Goal: Transaction & Acquisition: Purchase product/service

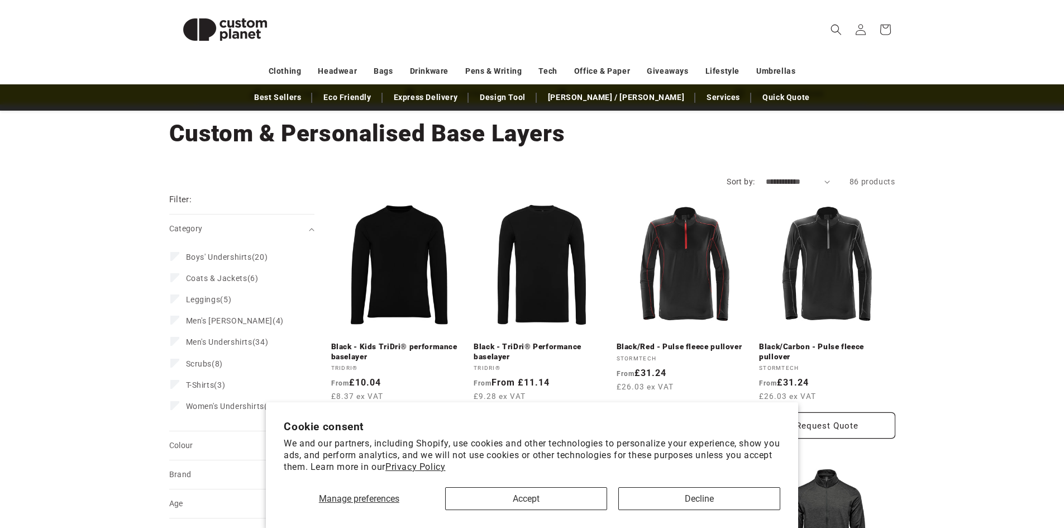
scroll to position [56, 0]
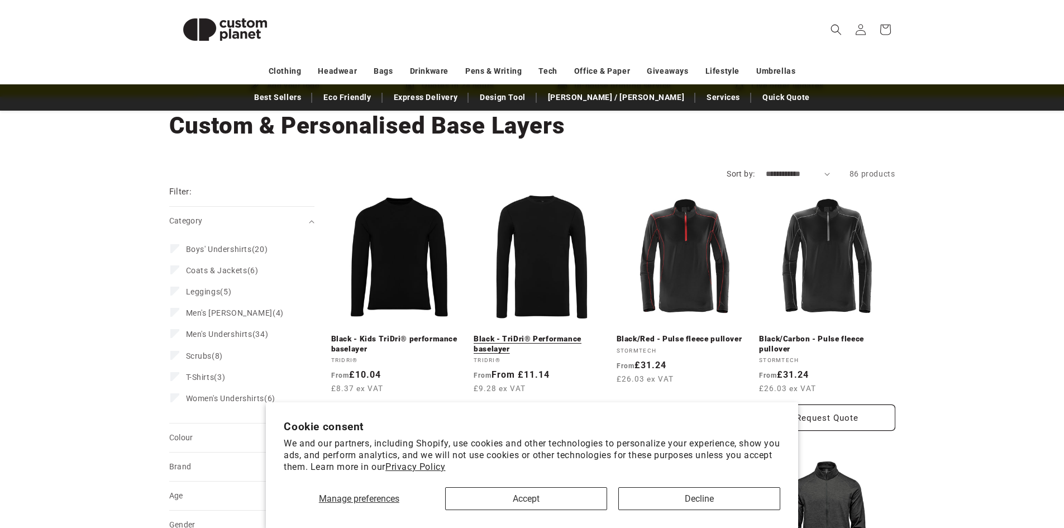
click at [516, 334] on link "Black - TriDri® Performance baselayer" at bounding box center [541, 344] width 136 height 20
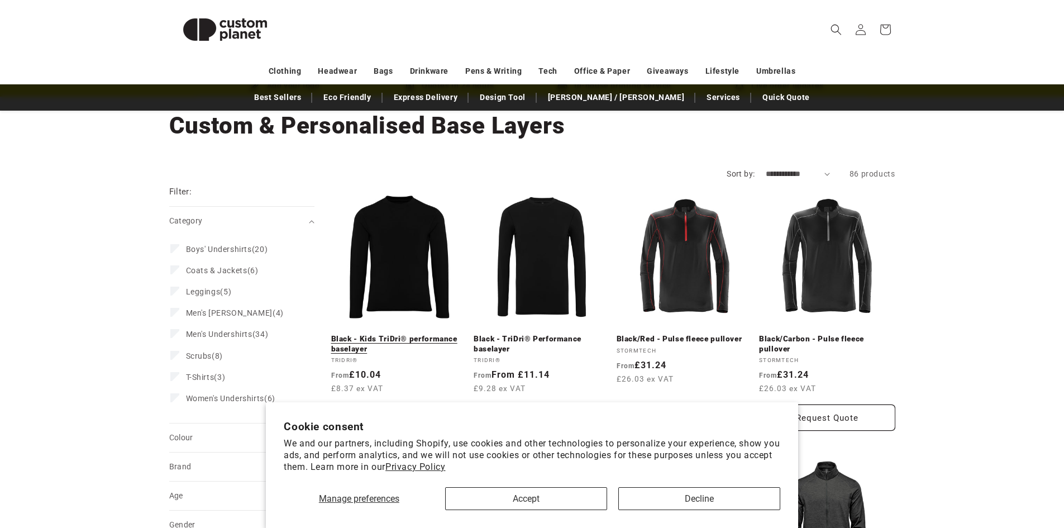
click at [416, 334] on link "Black - Kids TriDri® performance baselayer" at bounding box center [399, 344] width 136 height 20
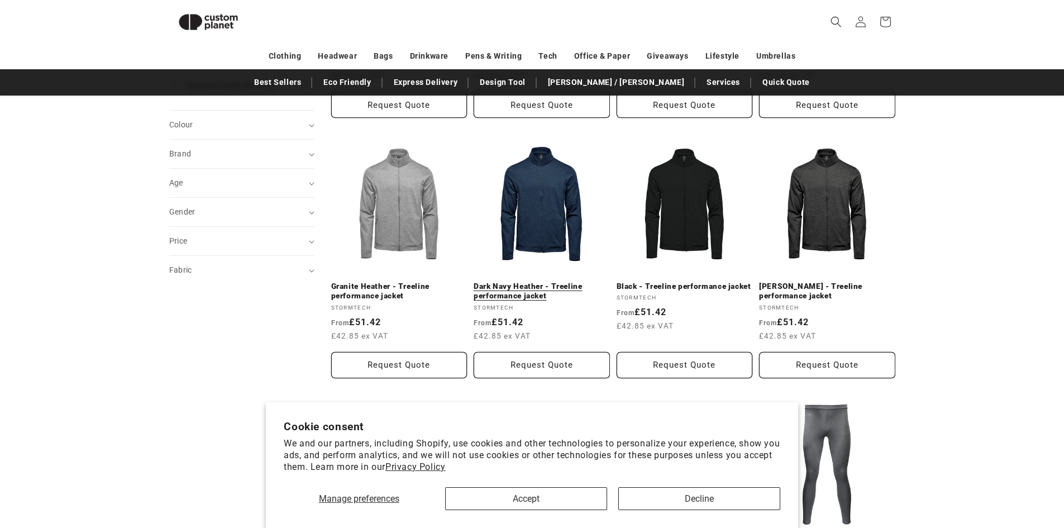
scroll to position [209, 0]
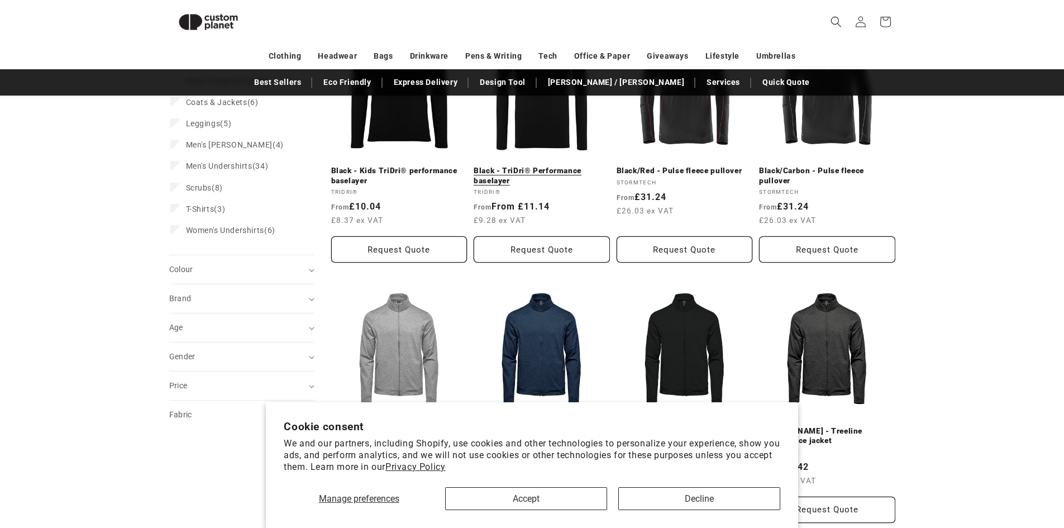
click at [527, 166] on link "Black - TriDri® Performance baselayer" at bounding box center [541, 176] width 136 height 20
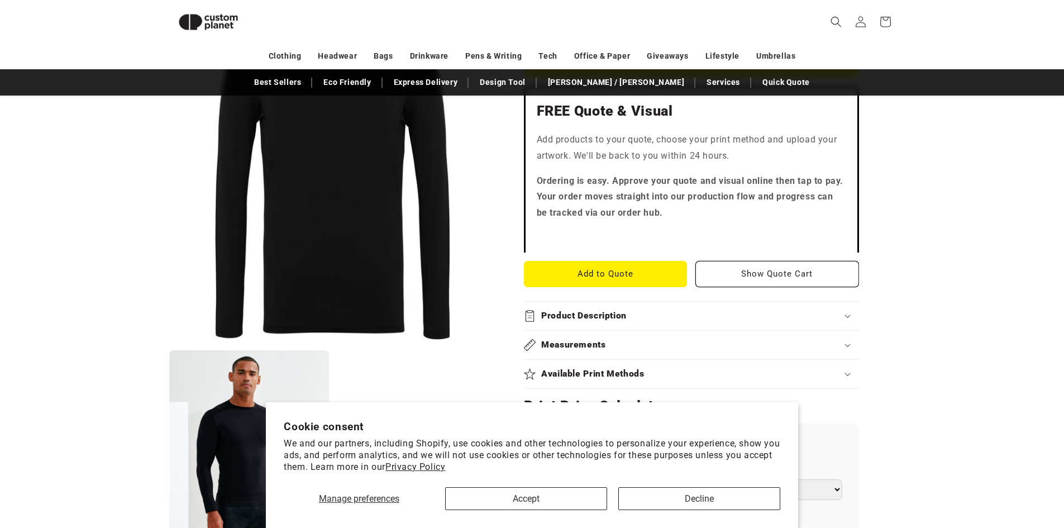
scroll to position [376, 0]
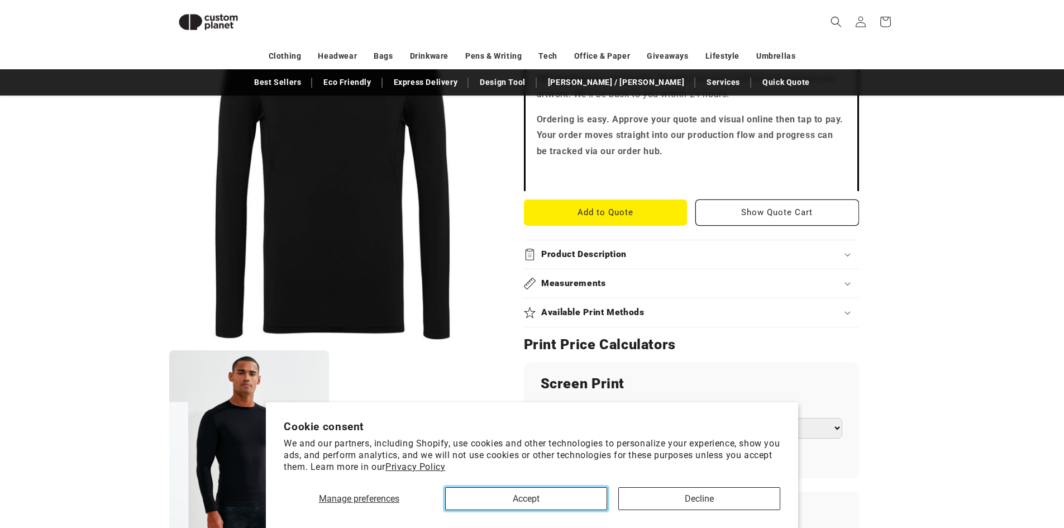
click at [580, 495] on button "Accept" at bounding box center [526, 498] width 162 height 23
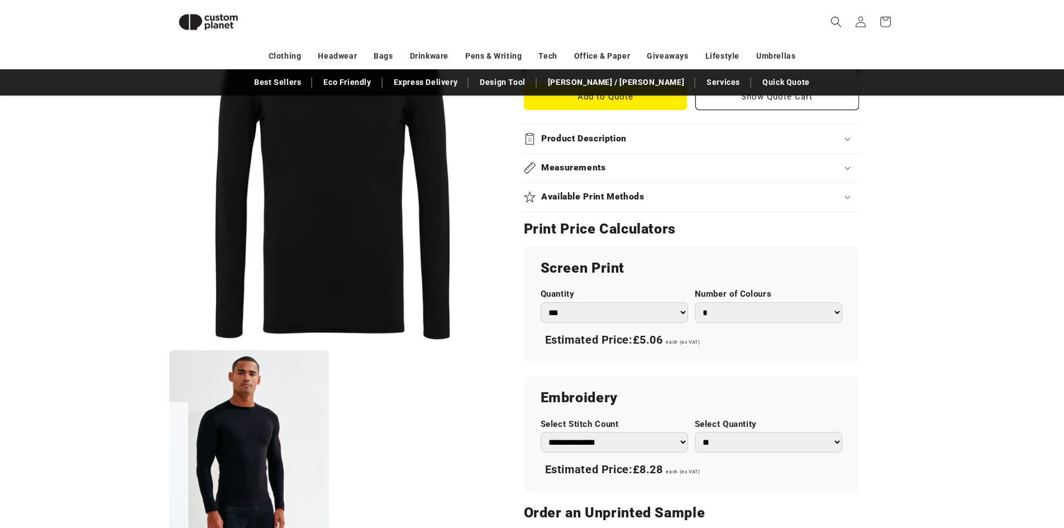
scroll to position [432, 0]
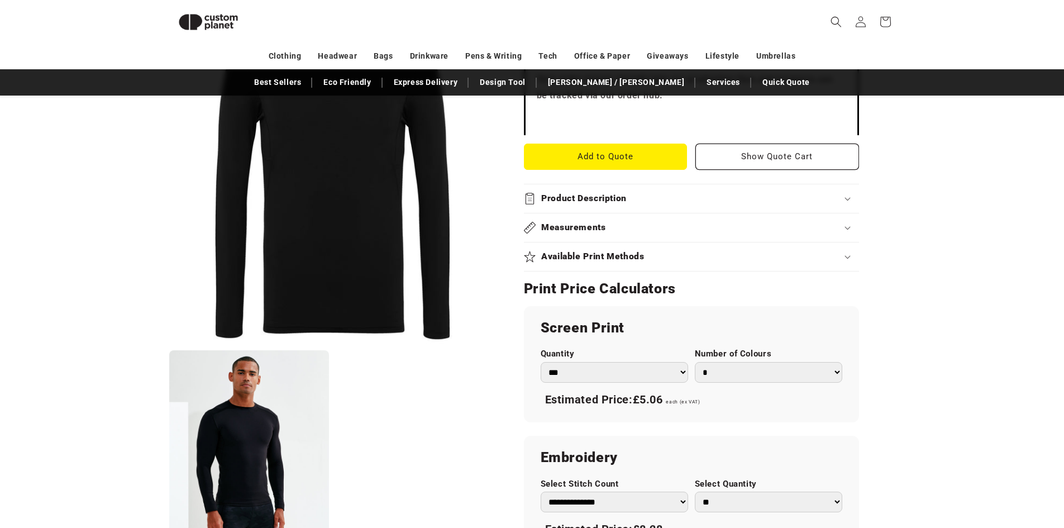
click at [601, 377] on select "*** *** *** **** **** **** ***** *****" at bounding box center [613, 372] width 147 height 21
click at [601, 376] on select "*** *** *** **** **** **** ***** *****" at bounding box center [613, 372] width 147 height 21
click at [602, 374] on select "*** *** *** **** **** **** ***** *****" at bounding box center [613, 372] width 147 height 21
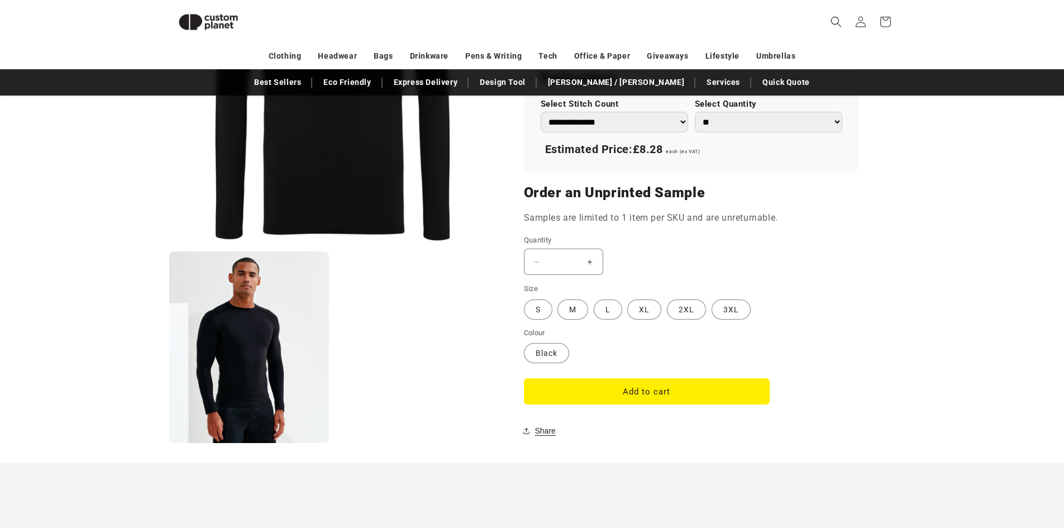
scroll to position [878, 0]
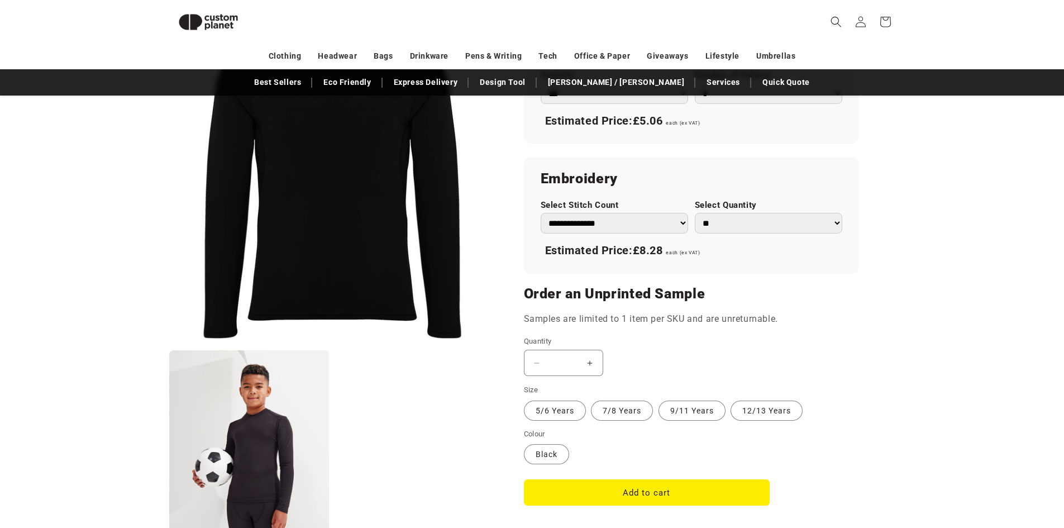
scroll to position [711, 0]
click at [759, 410] on label "12/13 Years Variant sold out or unavailable" at bounding box center [766, 410] width 72 height 20
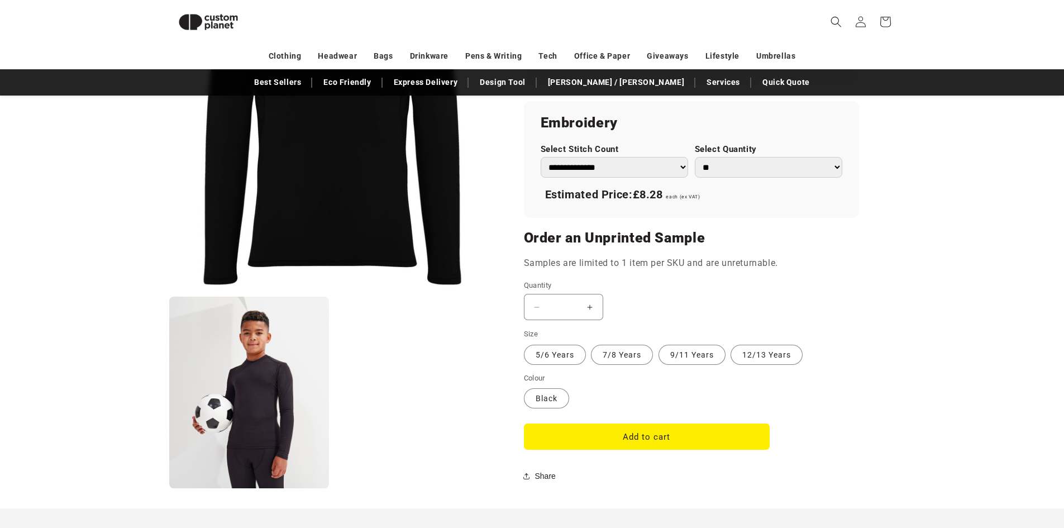
scroll to position [767, 0]
click at [607, 447] on button "Add to cart" at bounding box center [647, 436] width 246 height 26
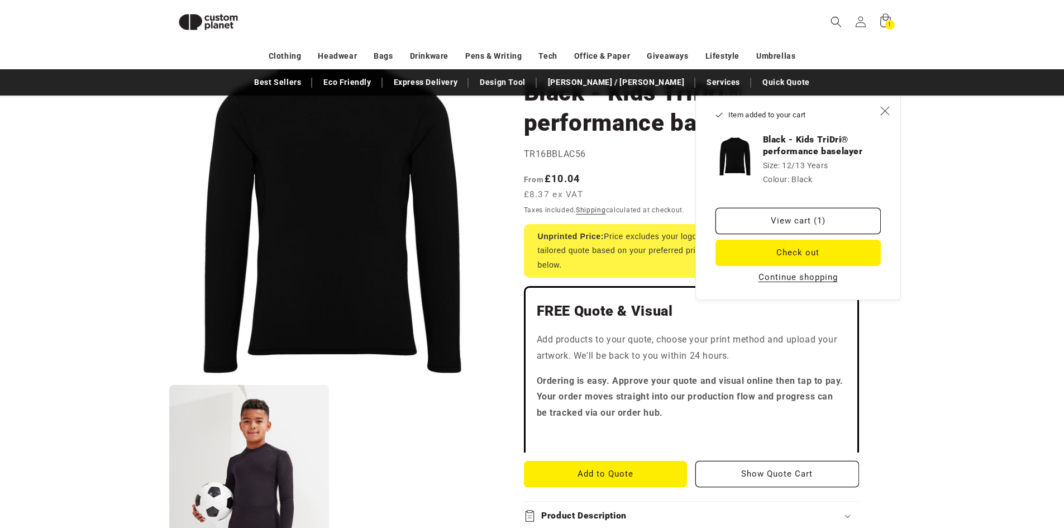
scroll to position [97, 0]
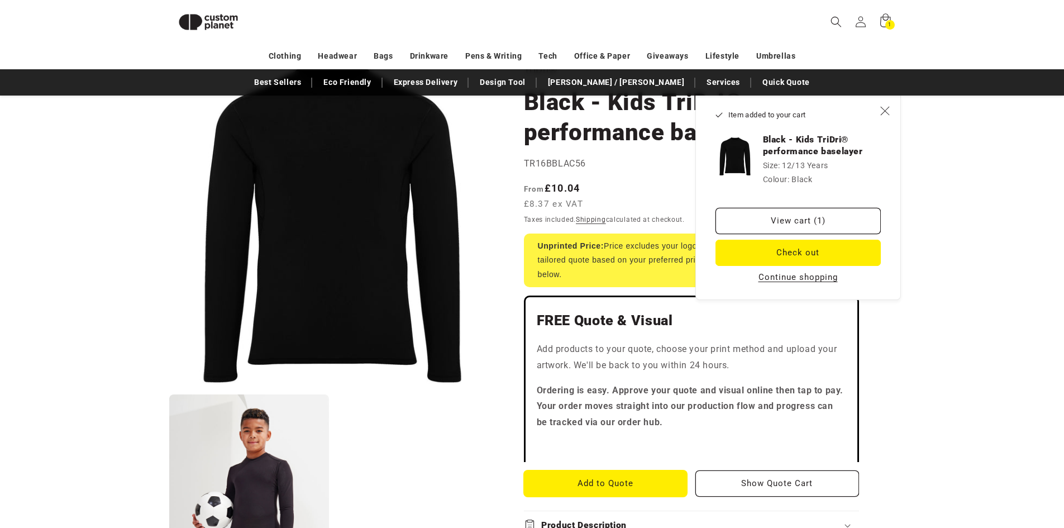
click at [615, 479] on button "Add to Quote" at bounding box center [606, 483] width 164 height 26
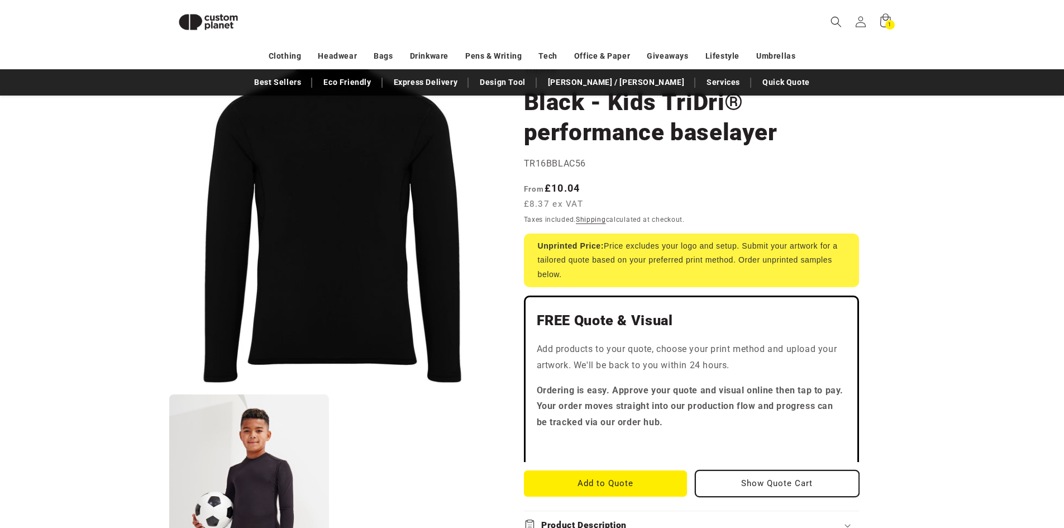
click at [764, 492] on button "Show Quote Cart" at bounding box center [777, 483] width 164 height 26
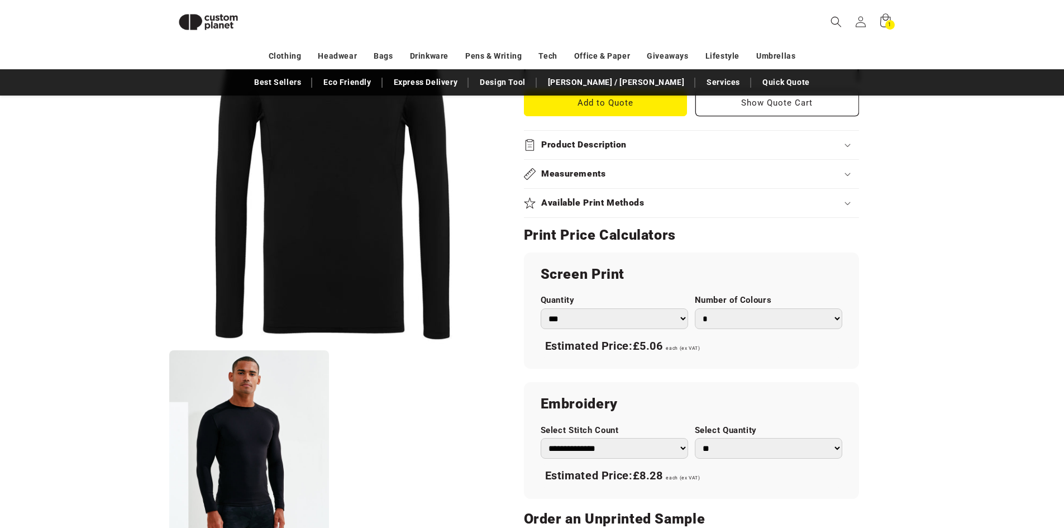
scroll to position [711, 0]
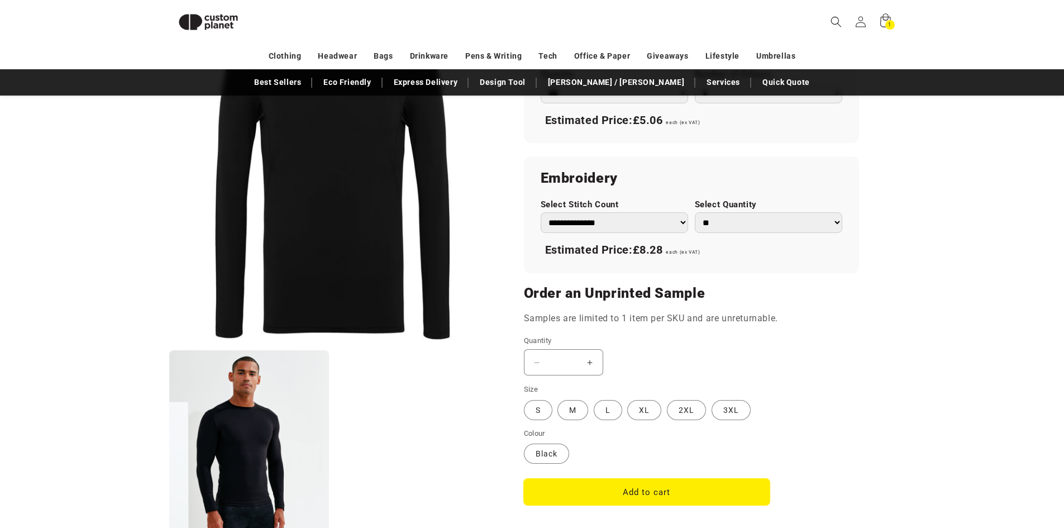
click at [597, 482] on button "Add to cart" at bounding box center [647, 491] width 246 height 26
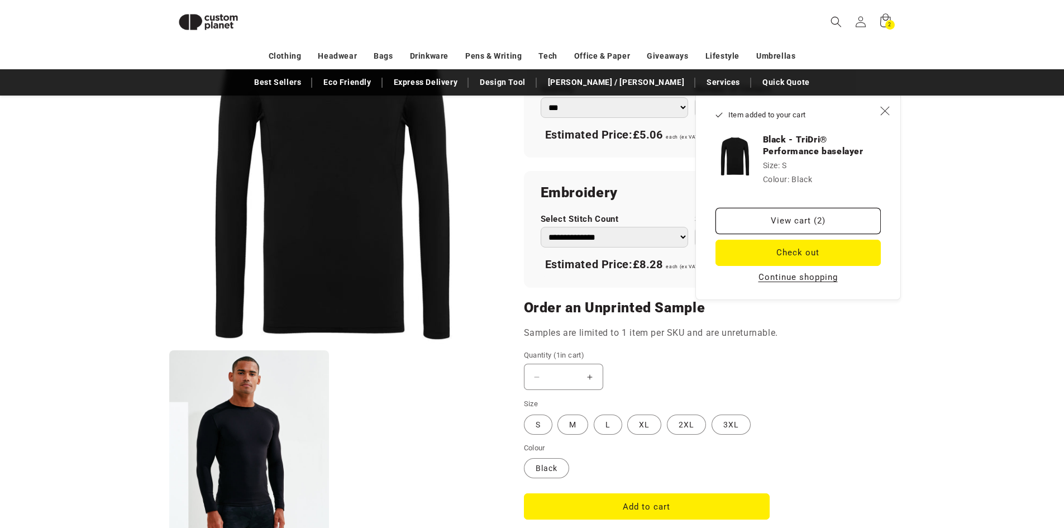
scroll to position [655, 0]
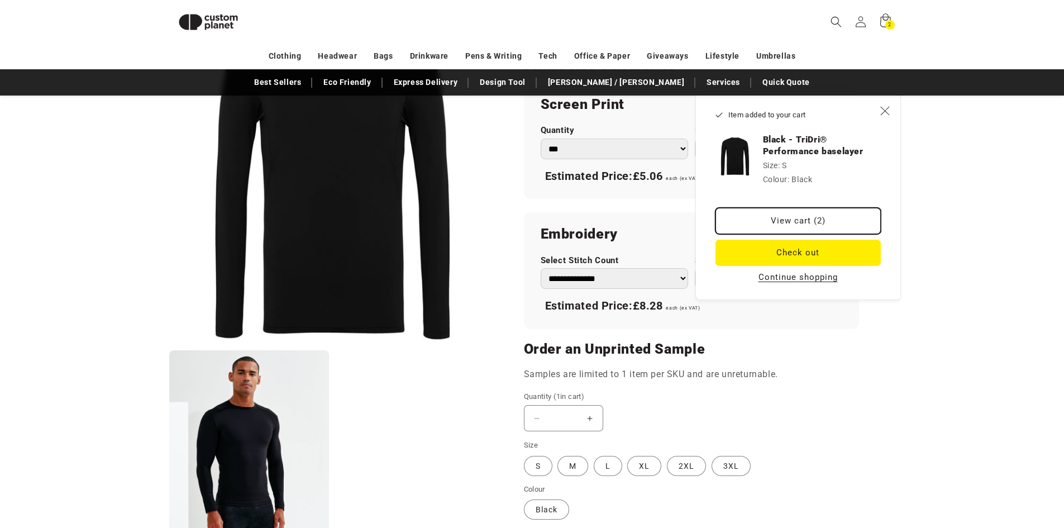
click at [770, 221] on link "View cart (2)" at bounding box center [797, 221] width 165 height 26
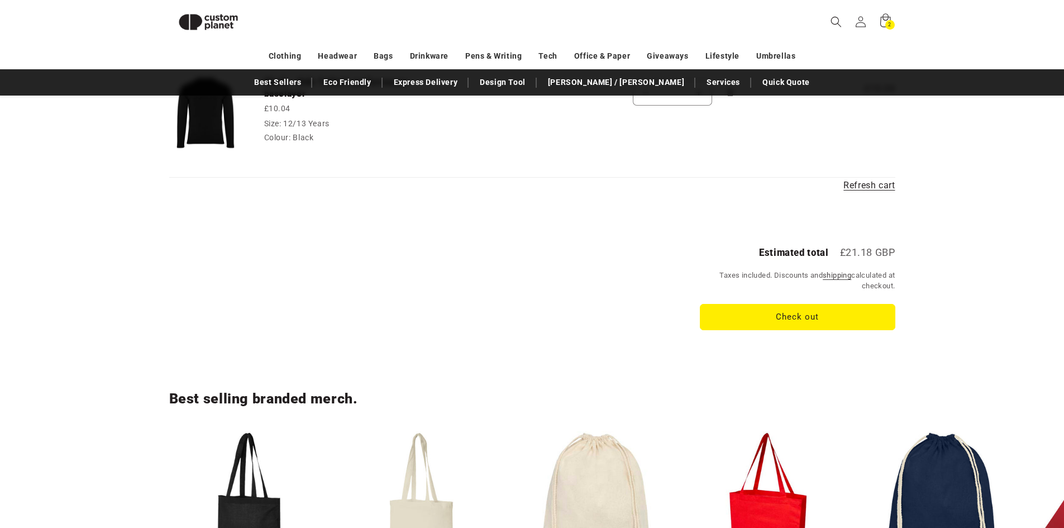
scroll to position [264, 0]
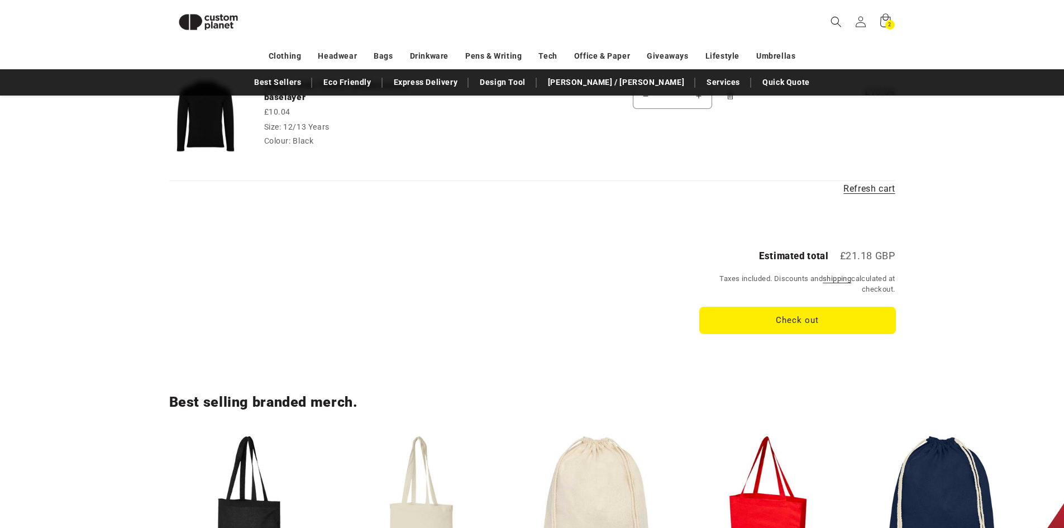
click at [759, 319] on button "Check out" at bounding box center [797, 320] width 195 height 26
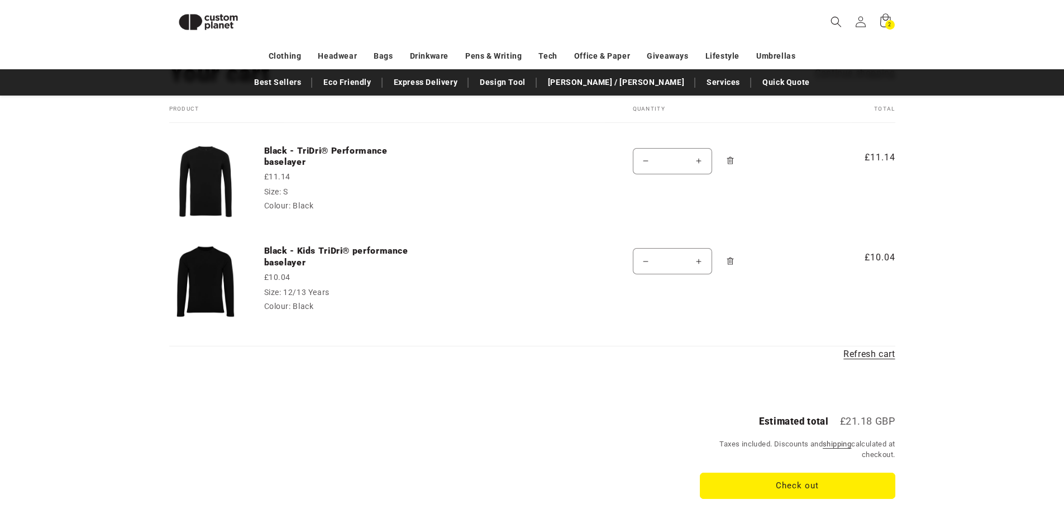
scroll to position [97, 0]
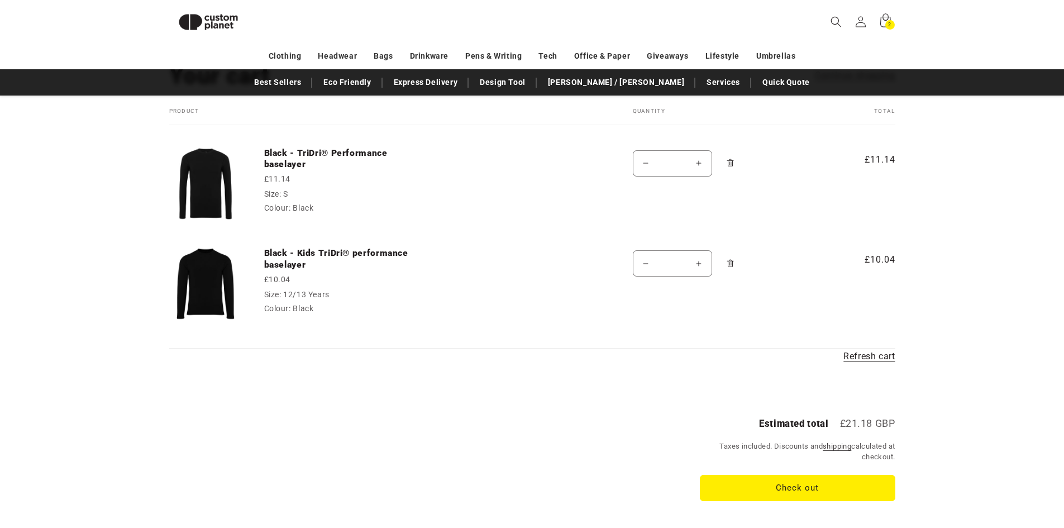
click at [225, 264] on img at bounding box center [205, 283] width 73 height 73
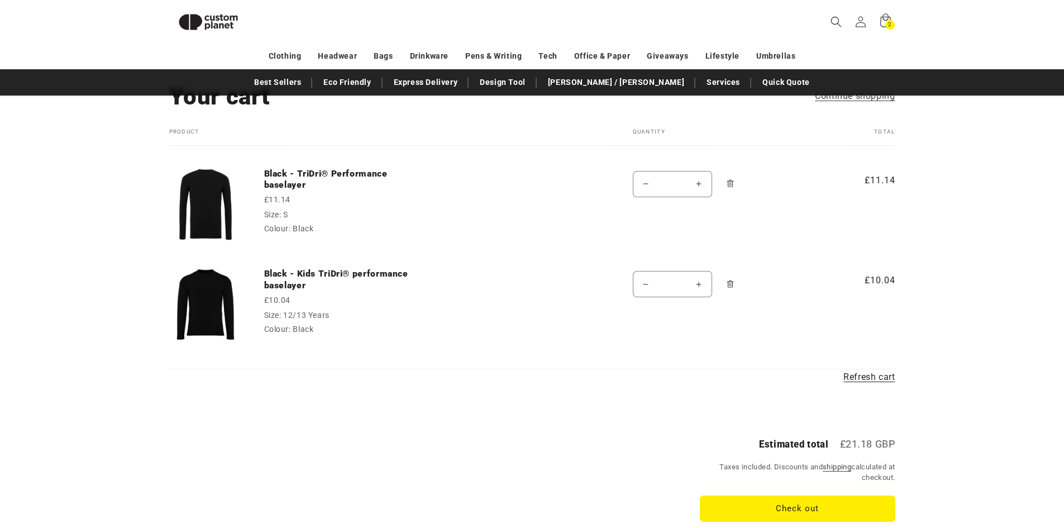
scroll to position [0, 0]
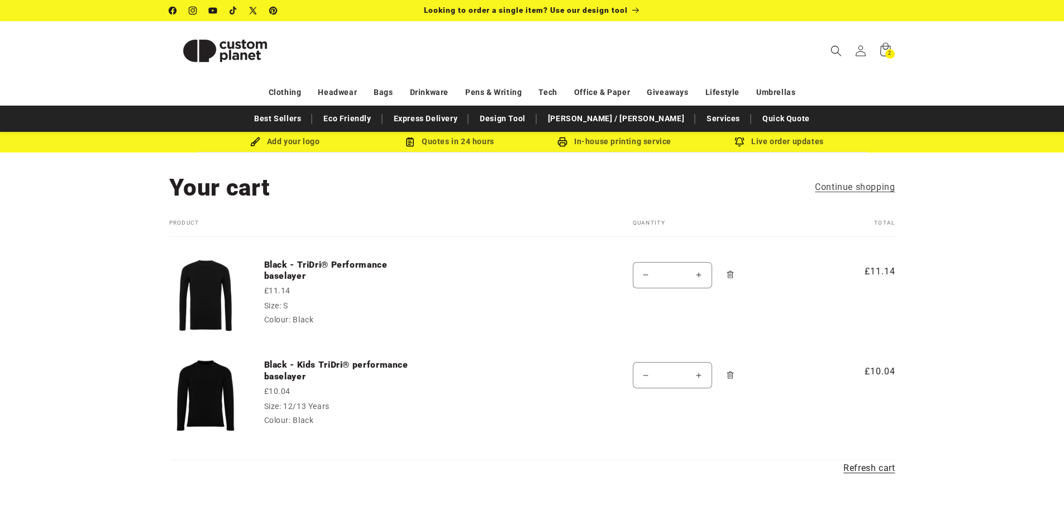
click at [217, 248] on link at bounding box center [205, 287] width 73 height 100
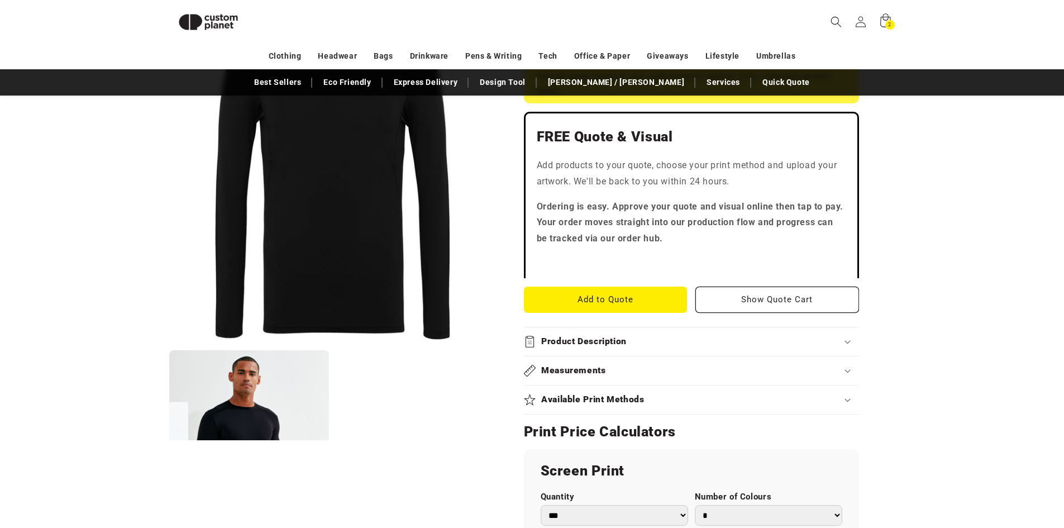
scroll to position [376, 0]
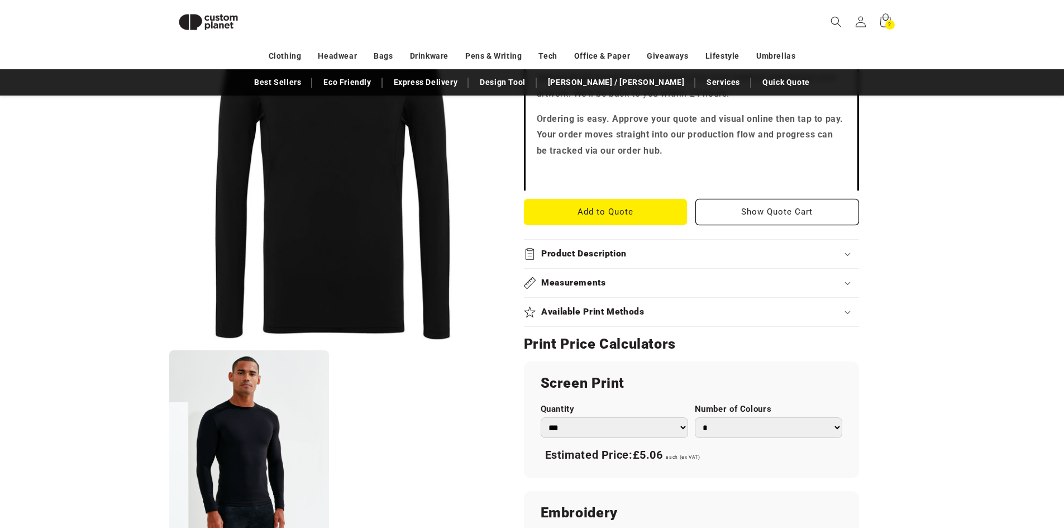
click at [581, 249] on h2 "Product Description" at bounding box center [583, 254] width 85 height 12
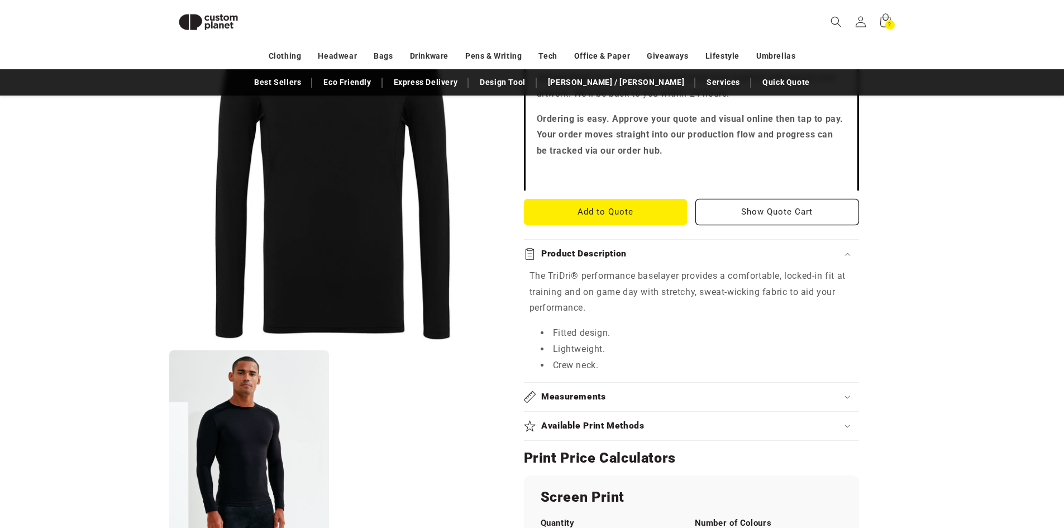
click at [574, 249] on h2 "Product Description" at bounding box center [583, 254] width 85 height 12
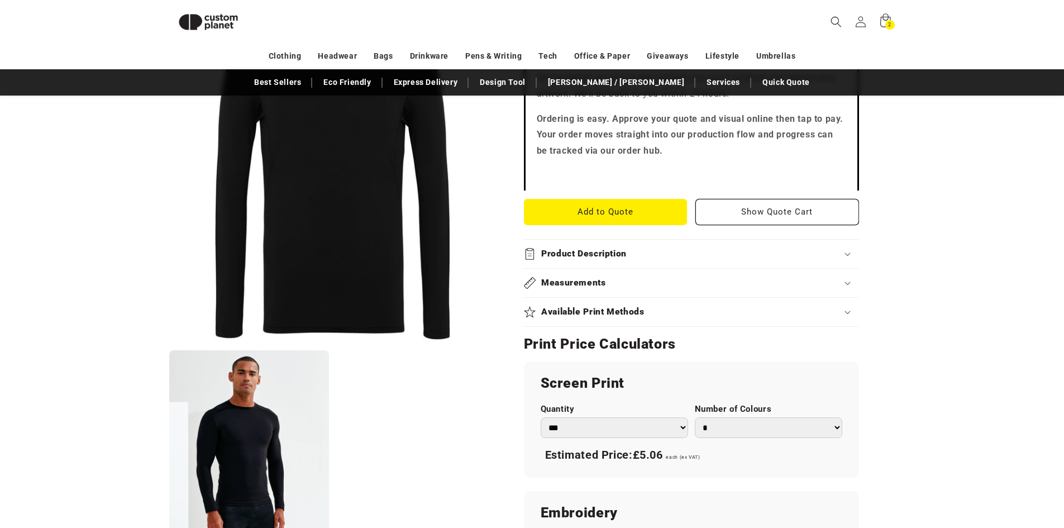
click at [585, 314] on h2 "Available Print Methods" at bounding box center [592, 312] width 103 height 12
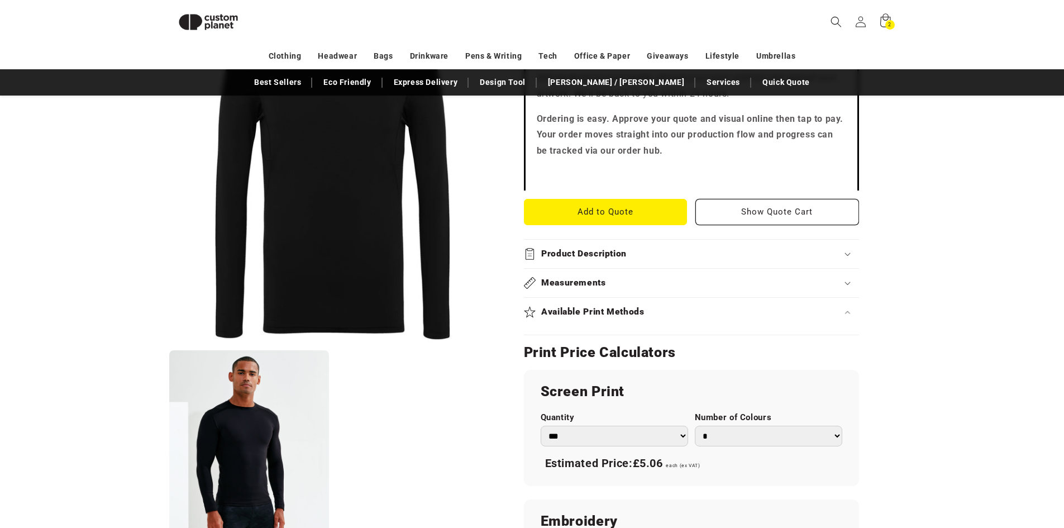
click at [587, 309] on h2 "Available Print Methods" at bounding box center [592, 312] width 103 height 12
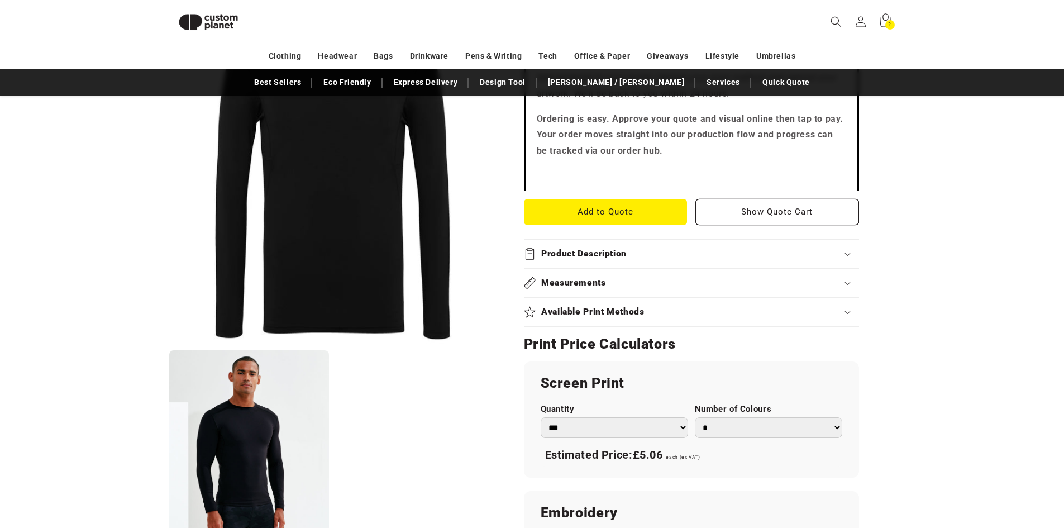
click at [587, 309] on h2 "Available Print Methods" at bounding box center [592, 312] width 103 height 12
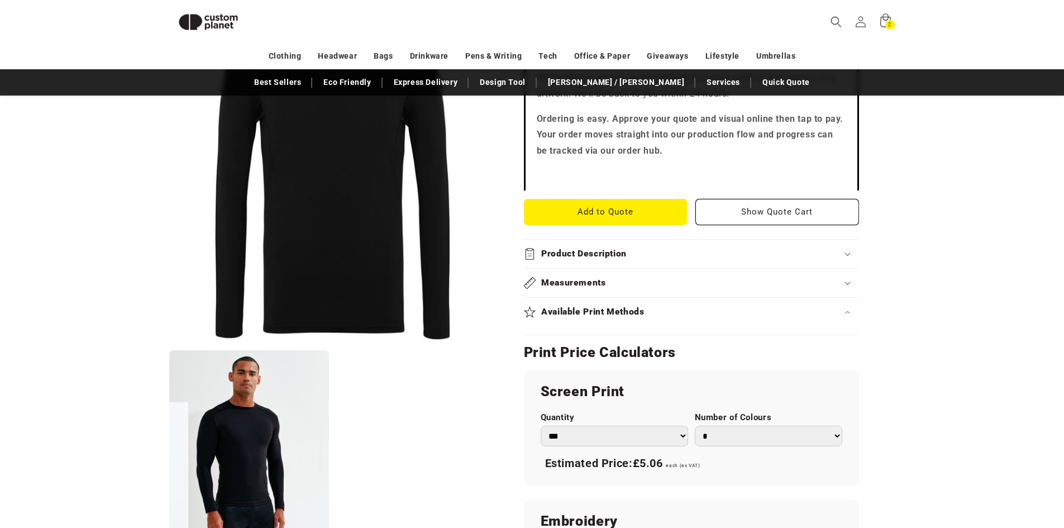
click at [588, 308] on h2 "Available Print Methods" at bounding box center [592, 312] width 103 height 12
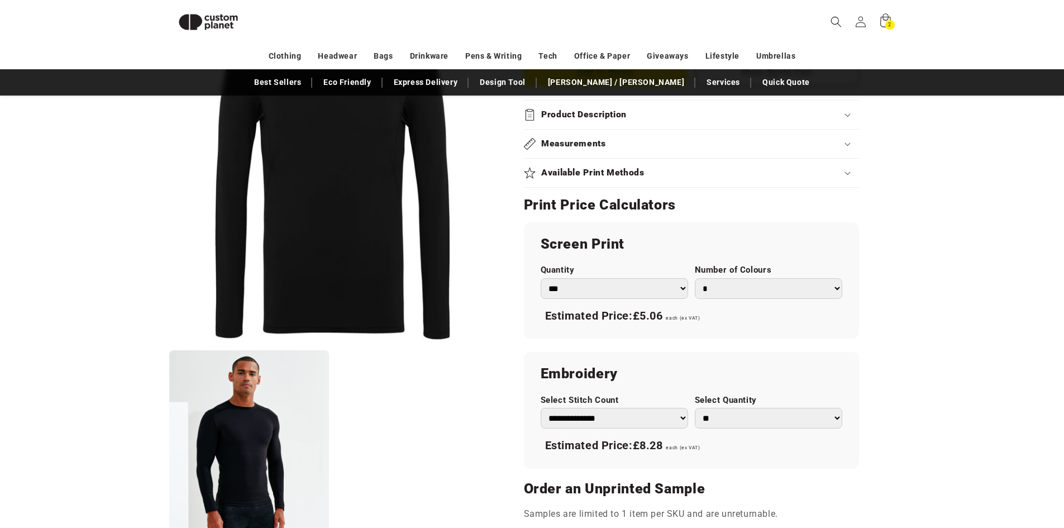
scroll to position [600, 0]
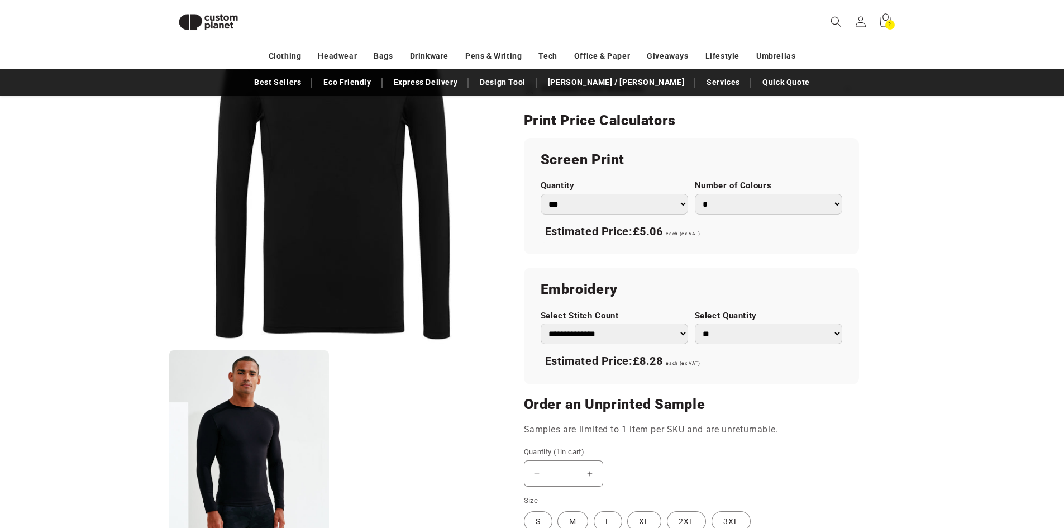
click at [615, 328] on select "**********" at bounding box center [613, 333] width 147 height 21
click at [629, 328] on select "**********" at bounding box center [613, 333] width 147 height 21
click at [730, 326] on select "** ** *** *** *** **** **** ****" at bounding box center [768, 333] width 147 height 21
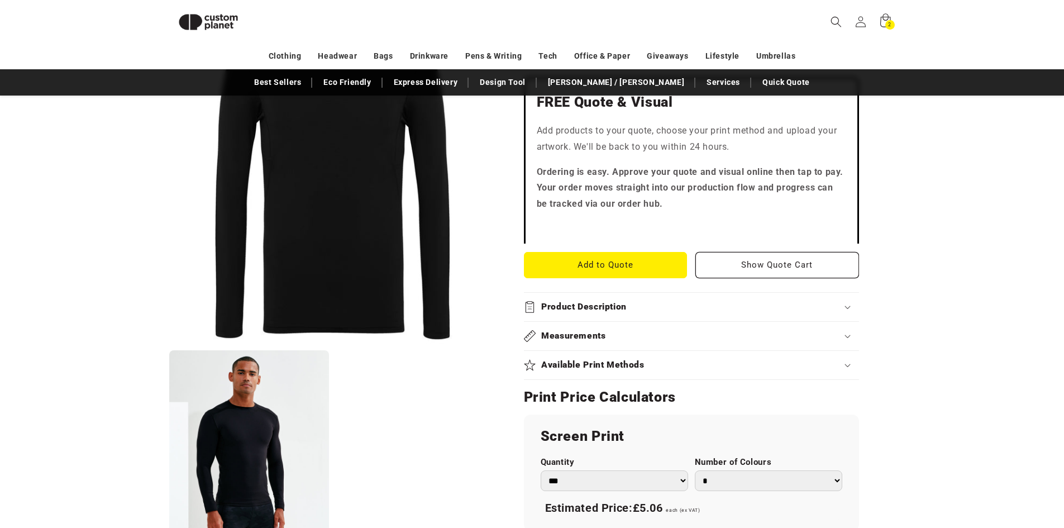
scroll to position [320, 0]
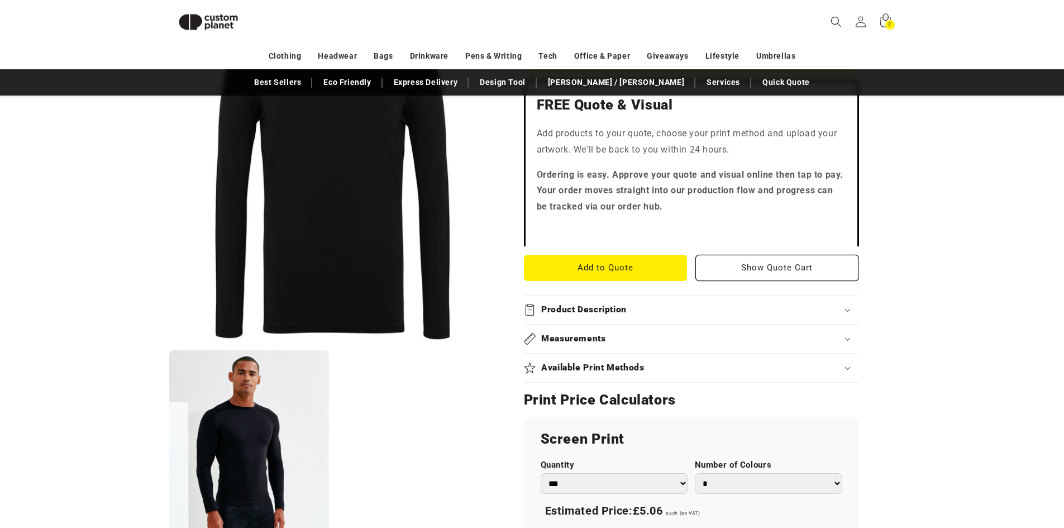
click at [606, 310] on h2 "Product Description" at bounding box center [583, 310] width 85 height 12
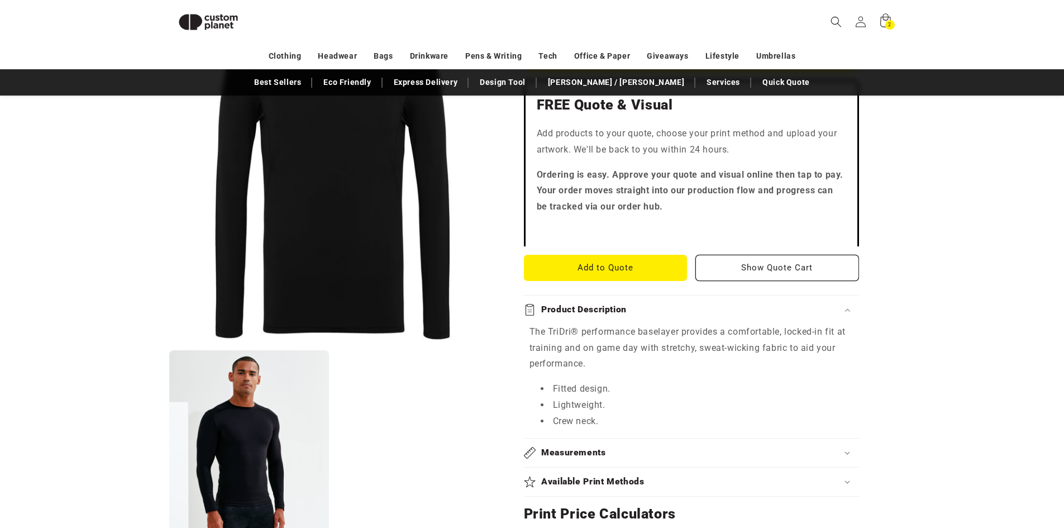
click at [606, 310] on h2 "Product Description" at bounding box center [583, 310] width 85 height 12
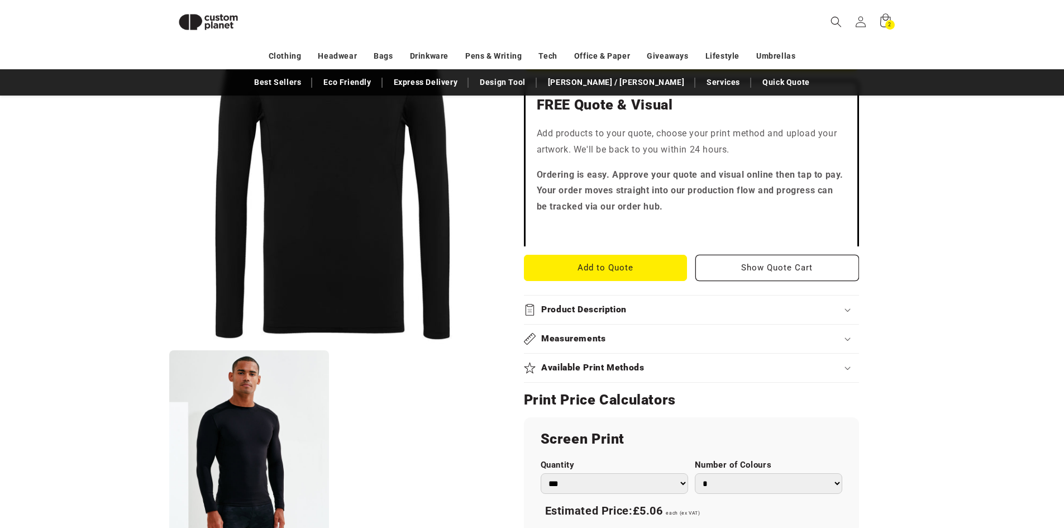
click at [623, 368] on h2 "Available Print Methods" at bounding box center [592, 368] width 103 height 12
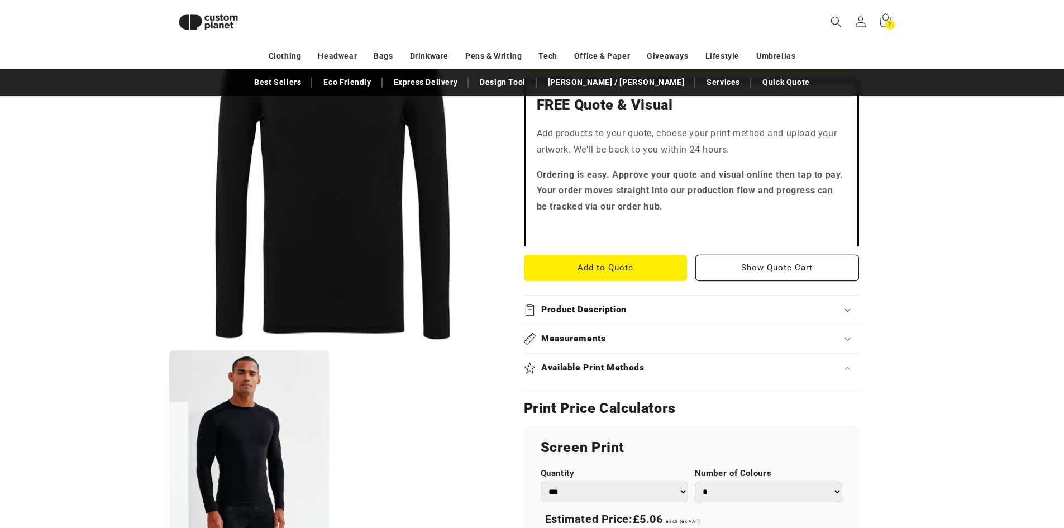
click at [623, 368] on h2 "Available Print Methods" at bounding box center [592, 368] width 103 height 12
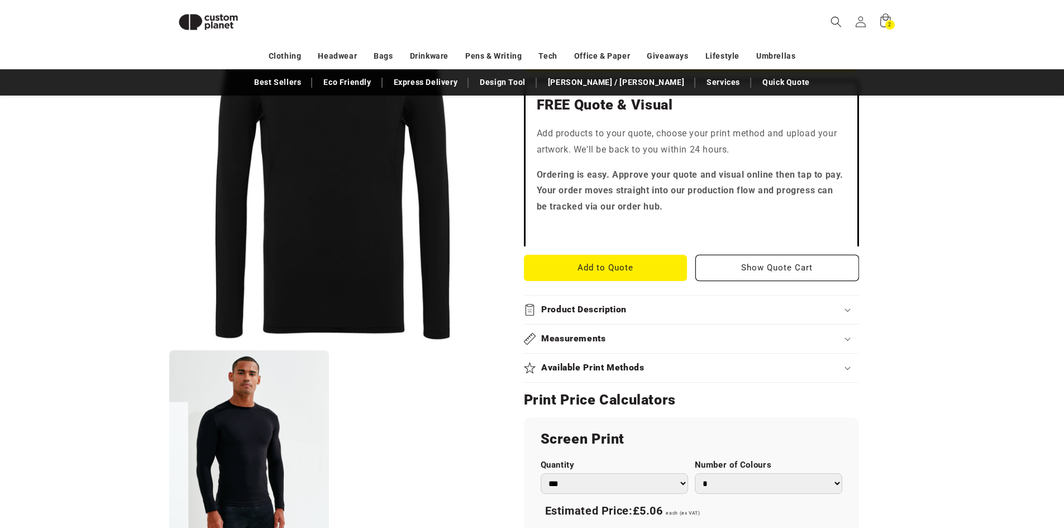
click at [623, 368] on h2 "Available Print Methods" at bounding box center [592, 368] width 103 height 12
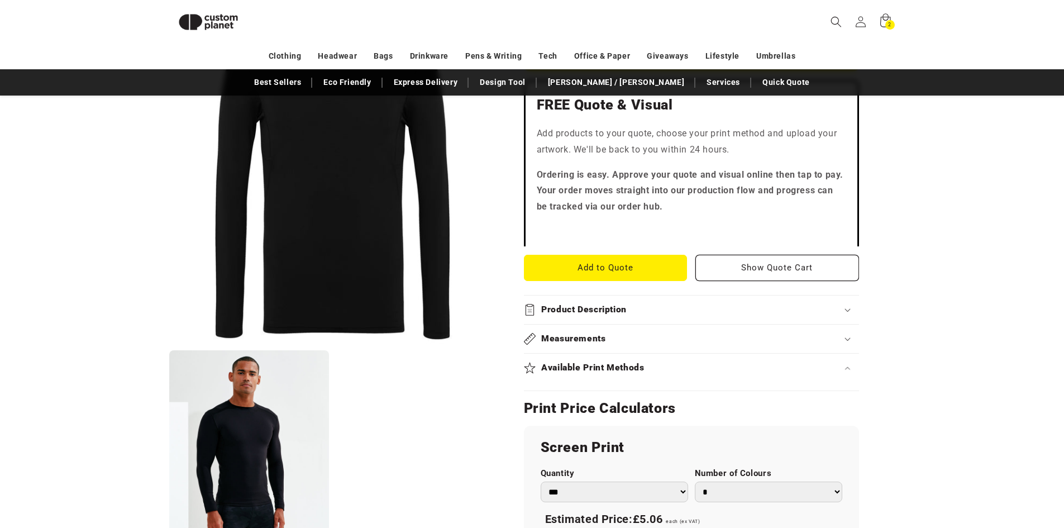
click at [623, 365] on h2 "Available Print Methods" at bounding box center [592, 368] width 103 height 12
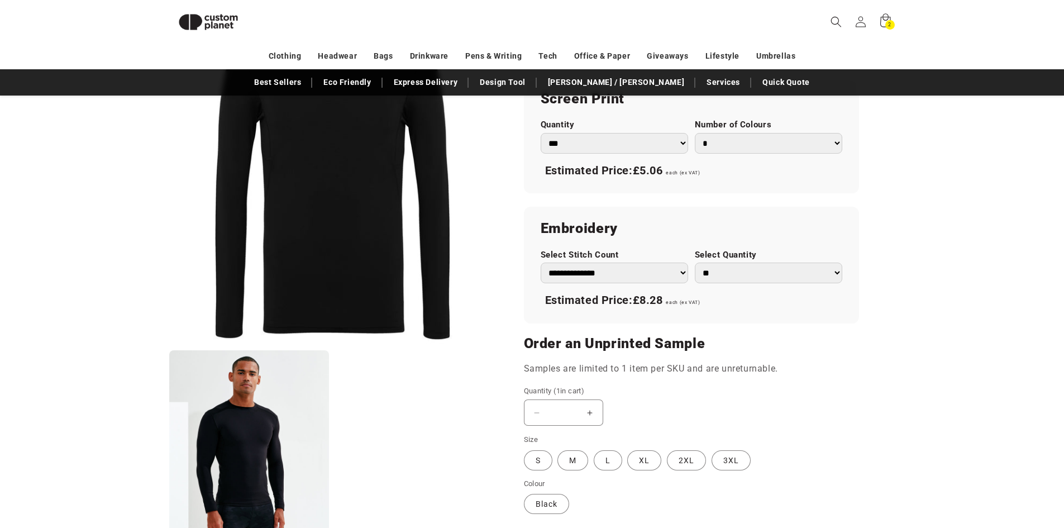
scroll to position [711, 0]
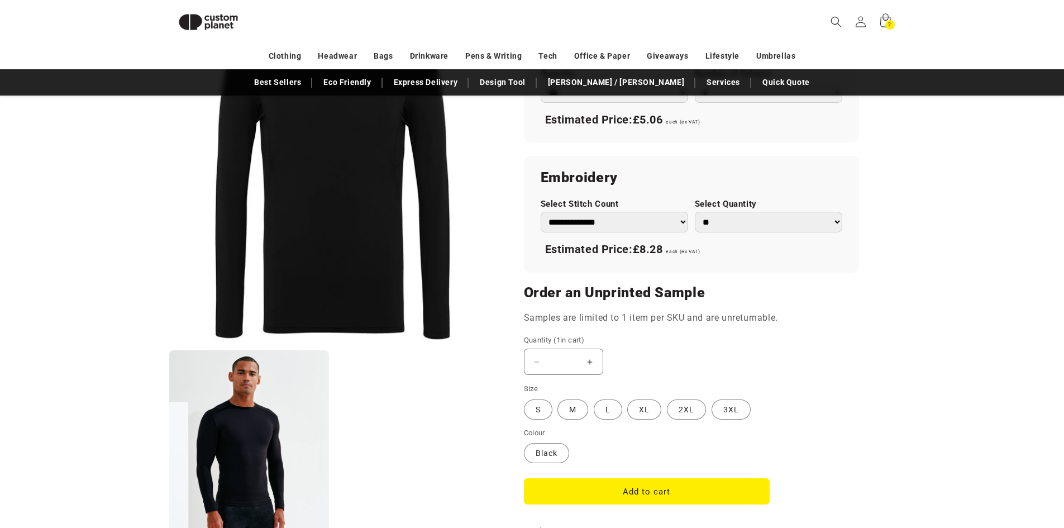
click at [537, 365] on button "Decrease quantity for Black - TriDri® Performance baselayer" at bounding box center [536, 361] width 25 height 26
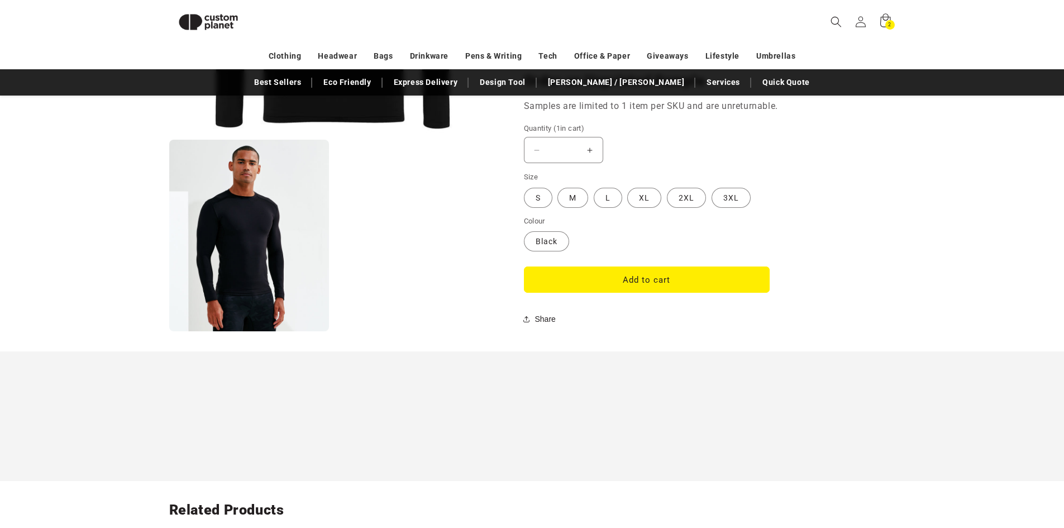
scroll to position [935, 0]
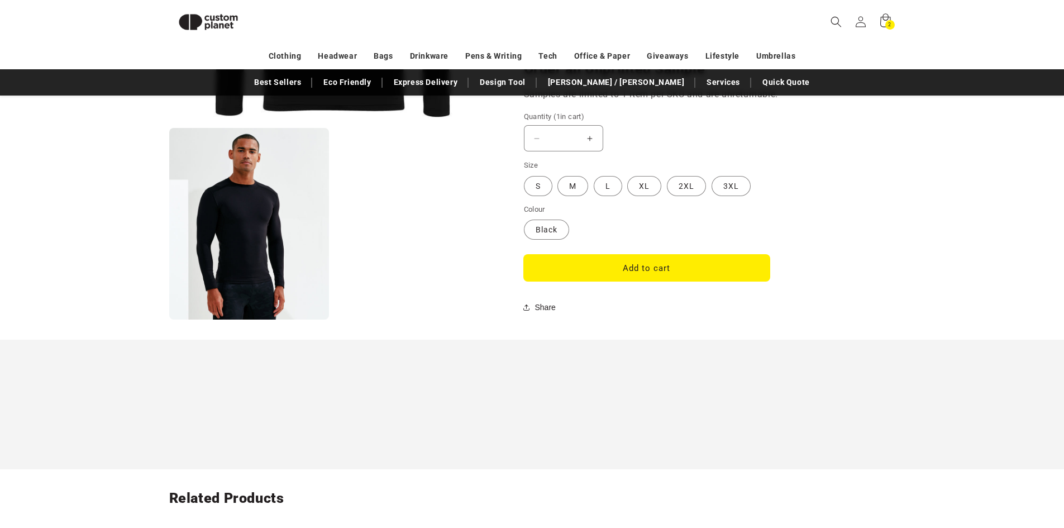
click at [636, 277] on button "Add to cart" at bounding box center [647, 268] width 246 height 26
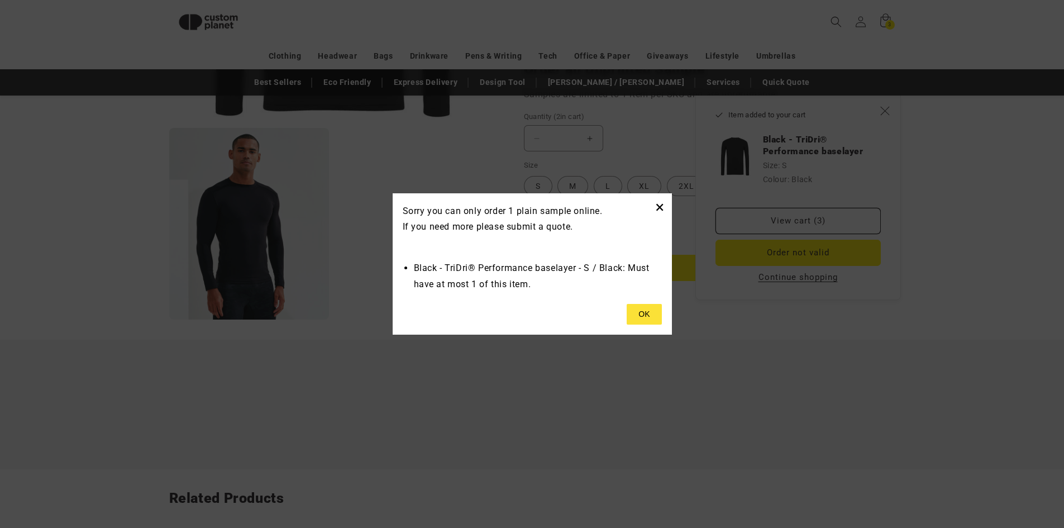
click at [663, 208] on button "×" at bounding box center [659, 207] width 9 height 18
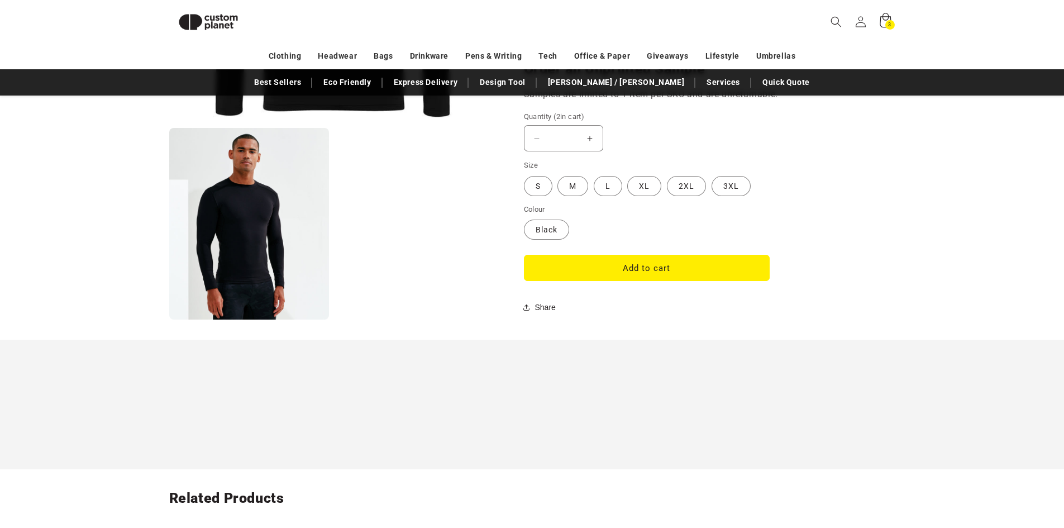
click at [878, 24] on icon at bounding box center [885, 21] width 26 height 26
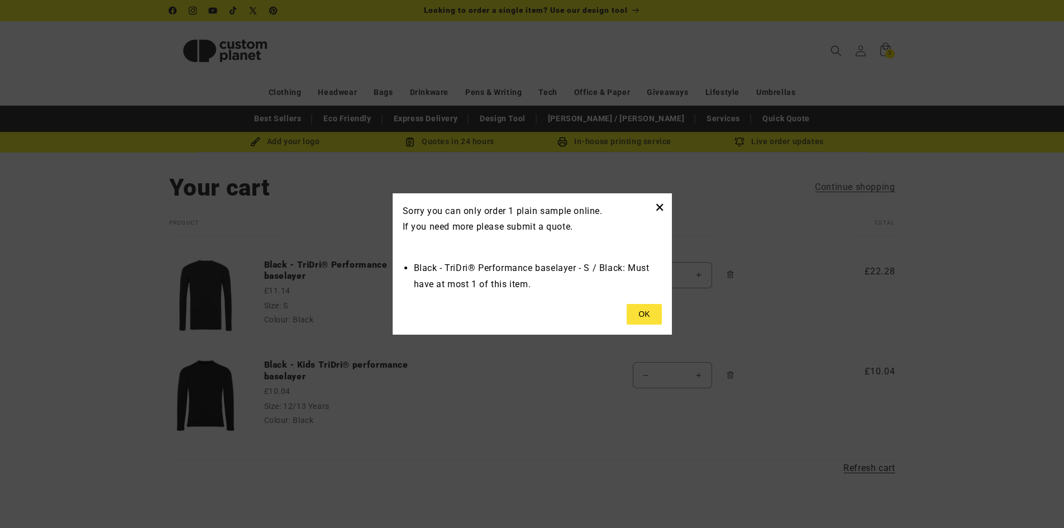
click at [658, 198] on button "×" at bounding box center [659, 207] width 9 height 18
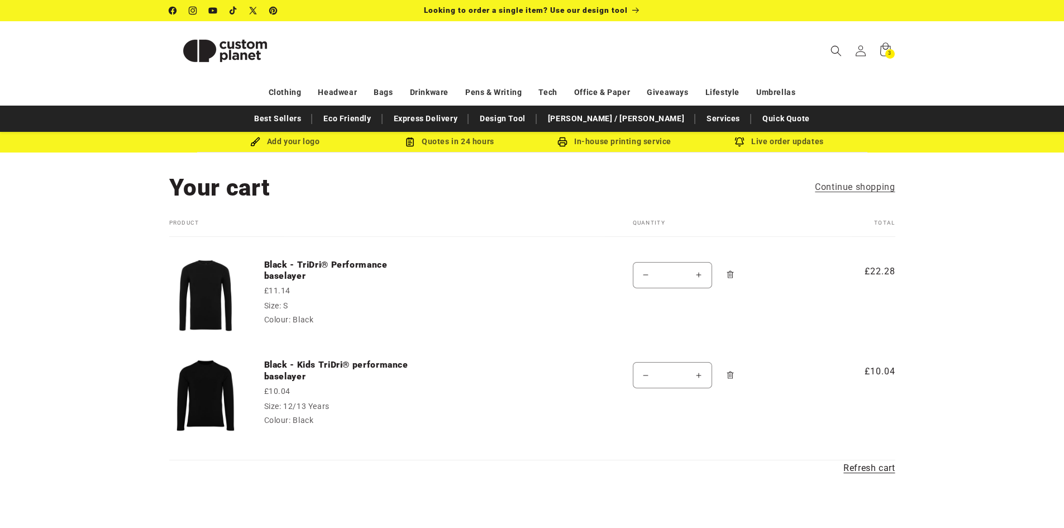
click at [645, 270] on button "Decrease quantity for Black - TriDri® Performance baselayer" at bounding box center [645, 275] width 25 height 26
type input "*"
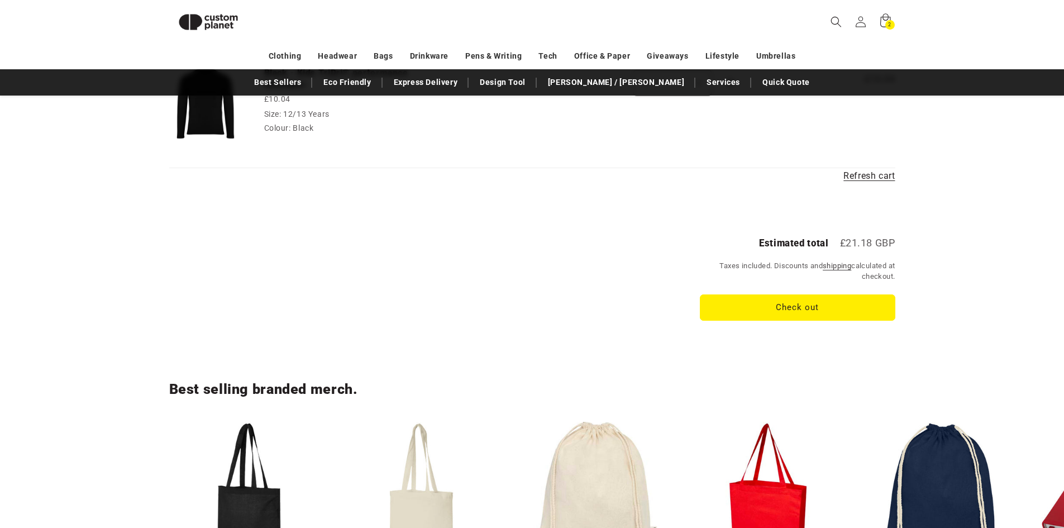
scroll to position [209, 0]
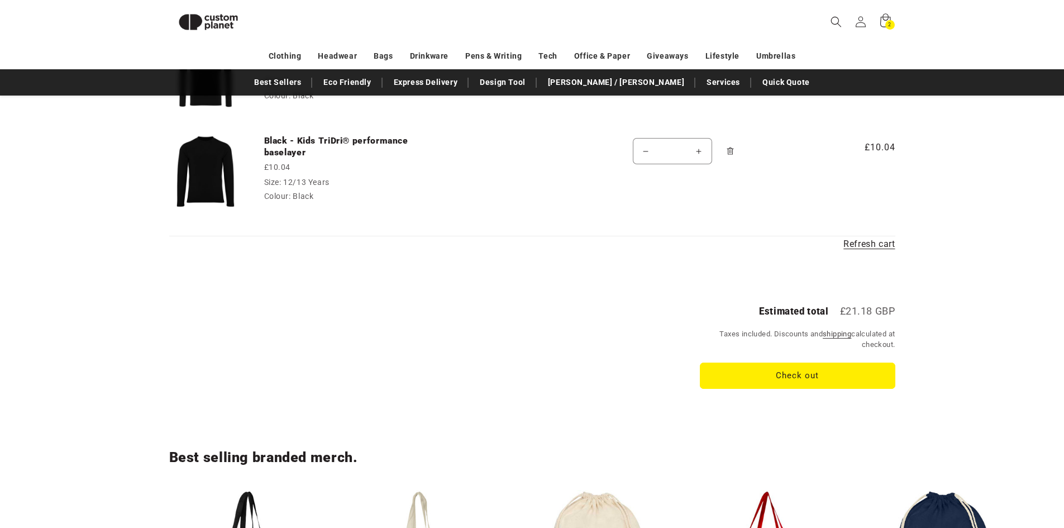
click at [705, 403] on shopify-google-pay-button at bounding box center [703, 401] width 3 height 11
click at [805, 379] on button "Check out" at bounding box center [797, 375] width 195 height 26
click at [775, 375] on button "Check out" at bounding box center [797, 375] width 195 height 26
